Goal: Check status: Check status

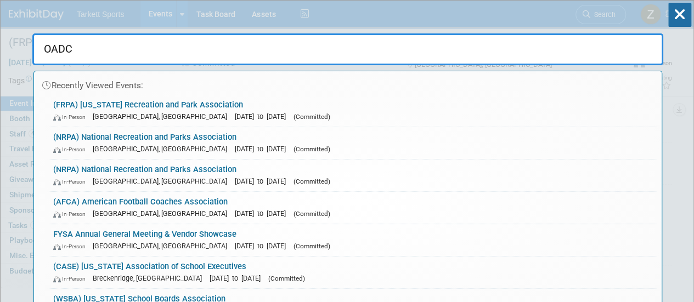
click at [466, 52] on input "OADC" at bounding box center [347, 49] width 631 height 32
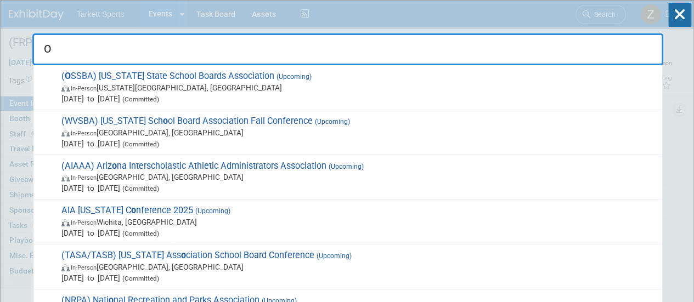
type input "Ok"
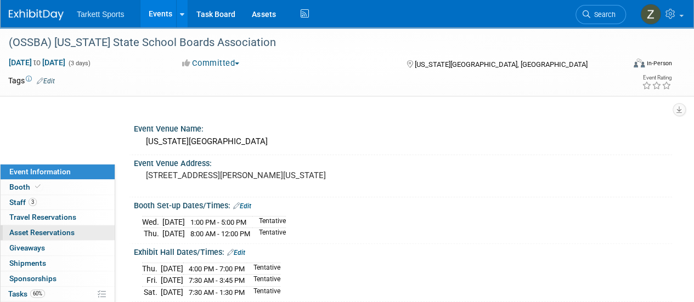
scroll to position [57, 0]
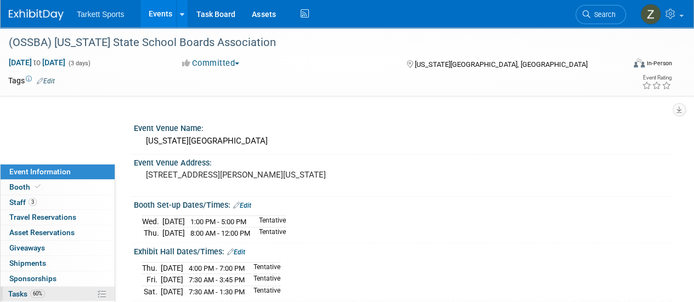
click at [35, 291] on span "60%" at bounding box center [37, 294] width 15 height 8
click at [35, 291] on div "Event Information Event Info Booth Booth 3 Staff 3 Staff 0 Travel Reservations …" at bounding box center [347, 230] width 694 height 518
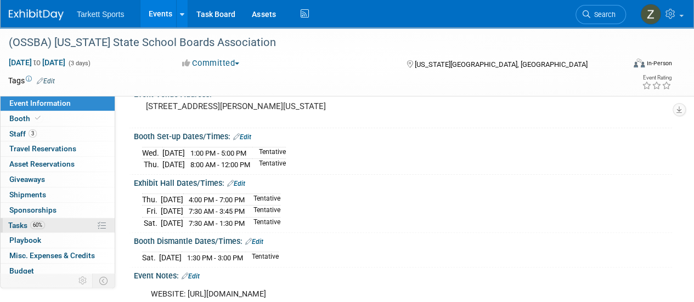
click at [46, 225] on link "60% Tasks 60%" at bounding box center [58, 225] width 114 height 15
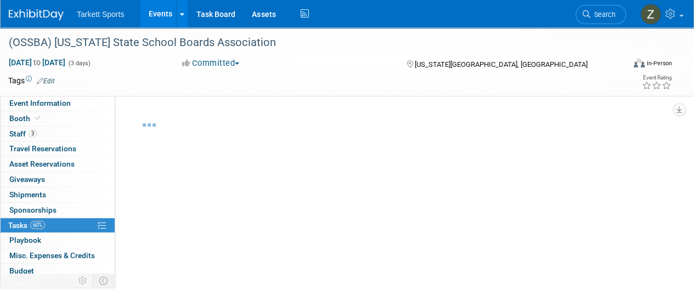
scroll to position [36, 0]
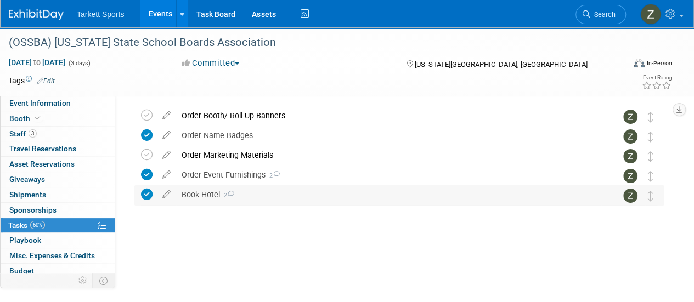
click at [209, 199] on div "Book Hotel 2" at bounding box center [388, 194] width 425 height 19
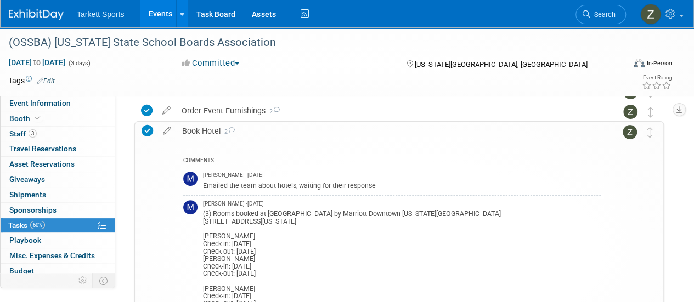
scroll to position [101, 0]
drag, startPoint x: 267, startPoint y: 214, endPoint x: 325, endPoint y: 219, distance: 57.8
click at [325, 219] on div "(3) Rooms booked at Courtyard by Marriott Downtown Oklahoma City 2 W Reno Ave, …" at bounding box center [402, 257] width 398 height 100
copy div "Courtyard by Marriott Downtown Oklahoma City 2 W Reno Ave, Oklahoma City, OK 73…"
